Goal: Information Seeking & Learning: Learn about a topic

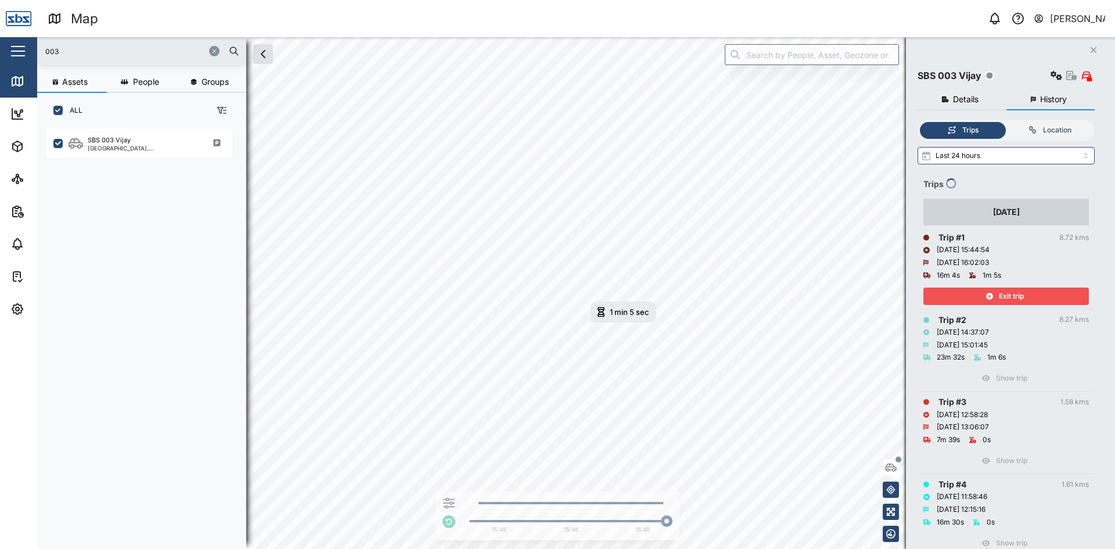
scroll to position [406, 182]
type input "31"
click at [110, 143] on div "SBS 031 [PERSON_NAME]" at bounding box center [127, 140] width 78 height 10
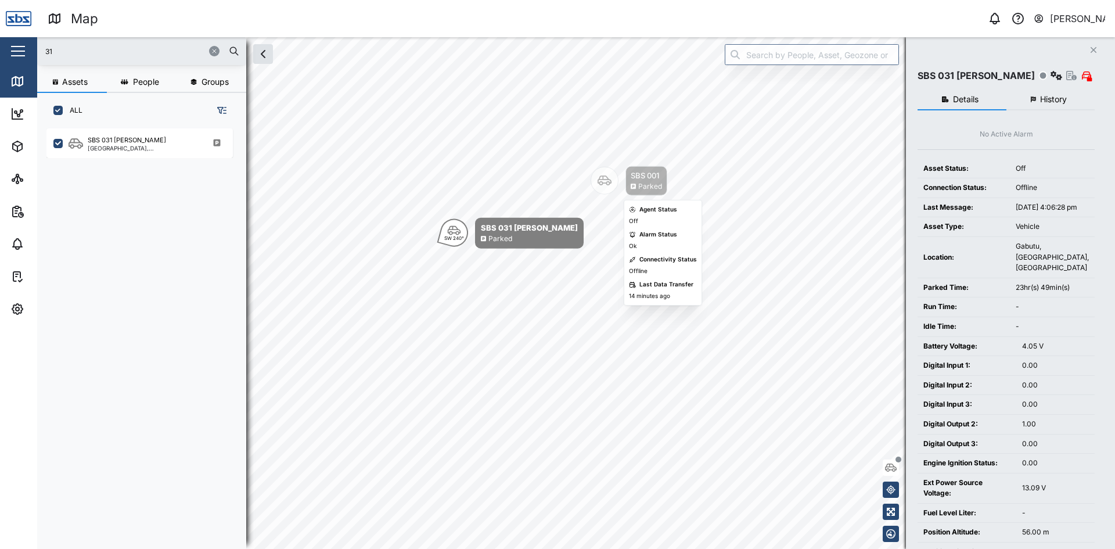
drag, startPoint x: 600, startPoint y: 183, endPoint x: 595, endPoint y: 185, distance: 6.1
click at [600, 183] on icon "Map marker" at bounding box center [604, 181] width 14 height 14
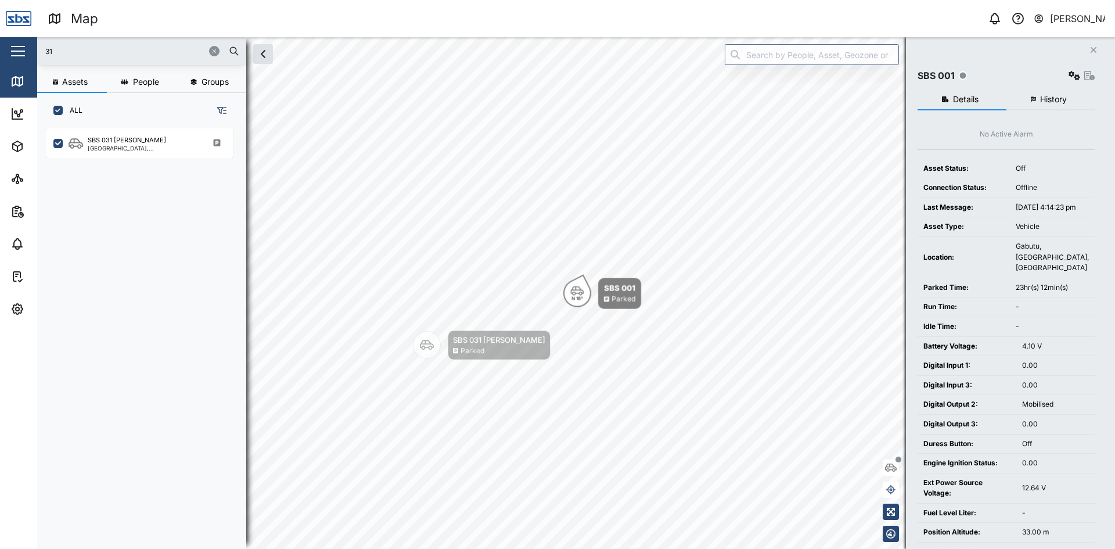
click at [1047, 98] on span "History" at bounding box center [1053, 99] width 27 height 8
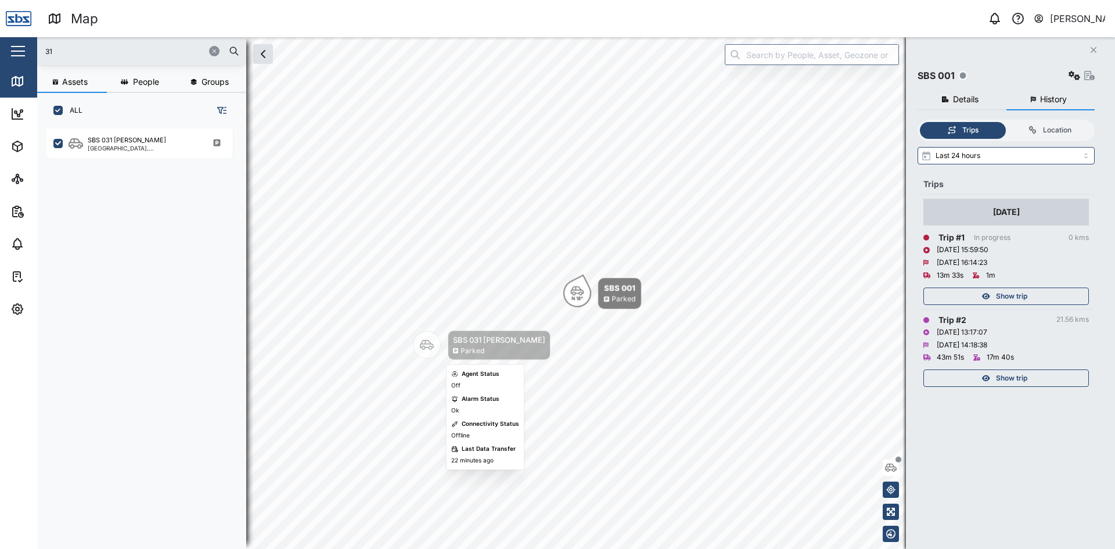
click at [427, 347] on icon "Map marker" at bounding box center [427, 345] width 14 height 10
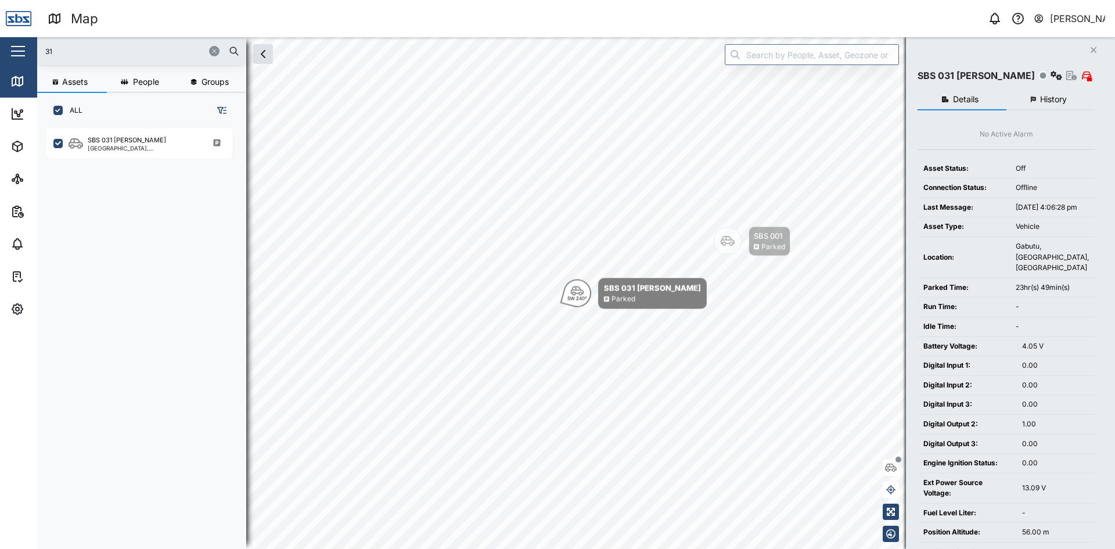
click at [213, 45] on div at bounding box center [221, 50] width 35 height 17
click at [214, 48] on button "button" at bounding box center [214, 51] width 10 height 10
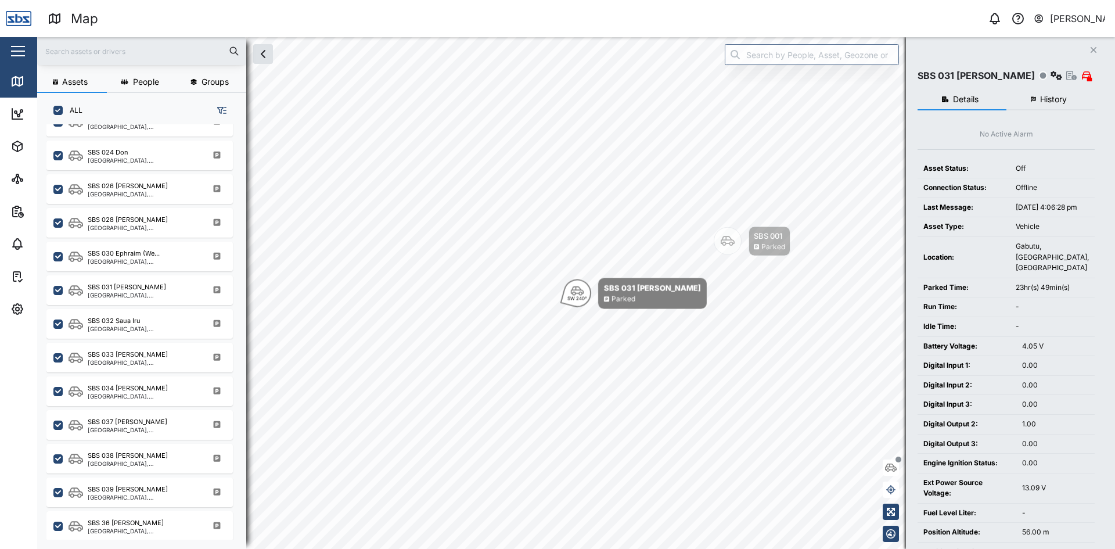
scroll to position [1134, 0]
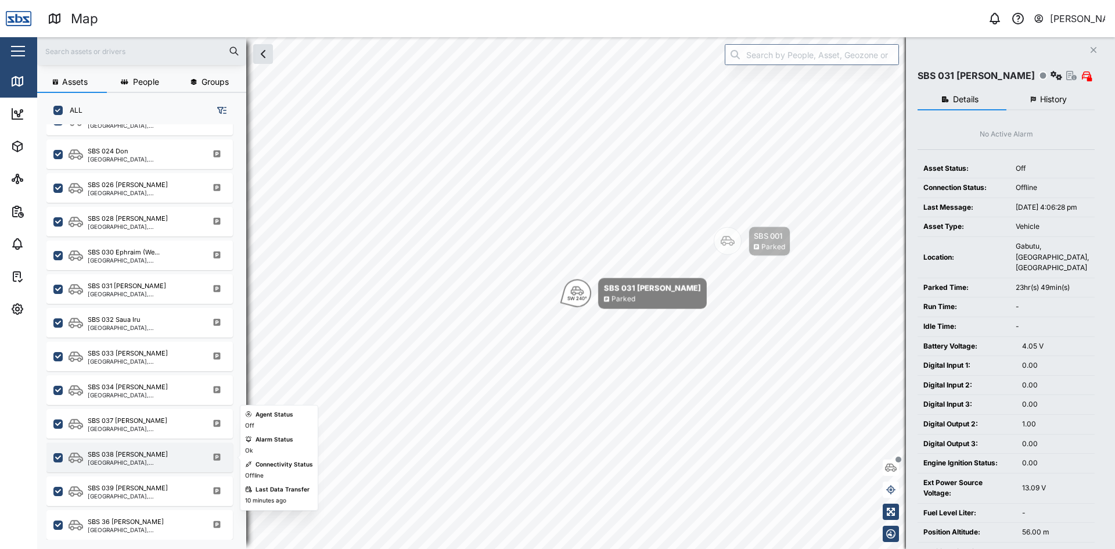
click at [131, 455] on div "SBS 038 [PERSON_NAME]" at bounding box center [128, 454] width 80 height 10
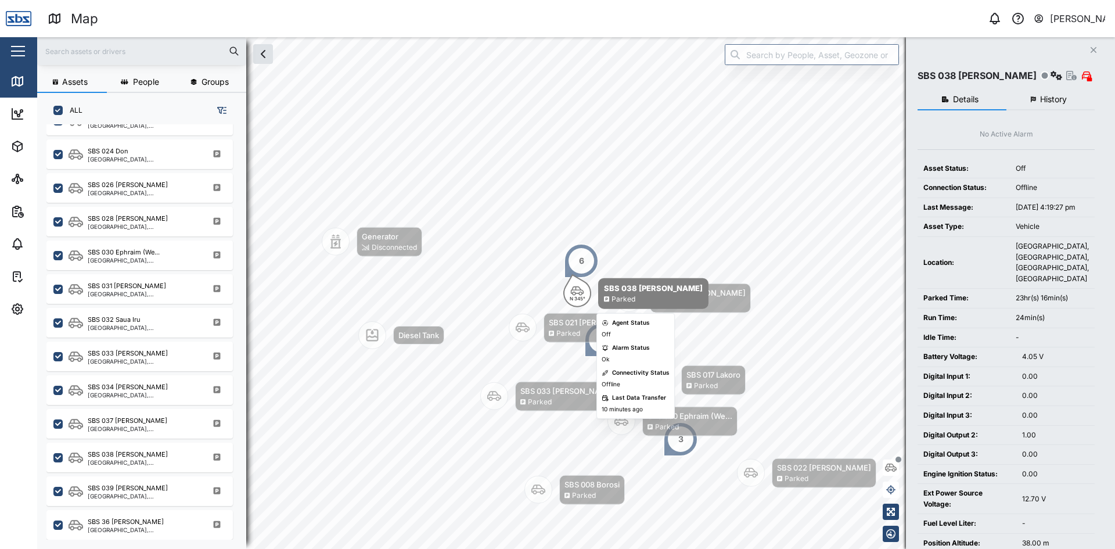
click at [577, 282] on div "N 345°" at bounding box center [577, 293] width 28 height 28
